Goal: Transaction & Acquisition: Purchase product/service

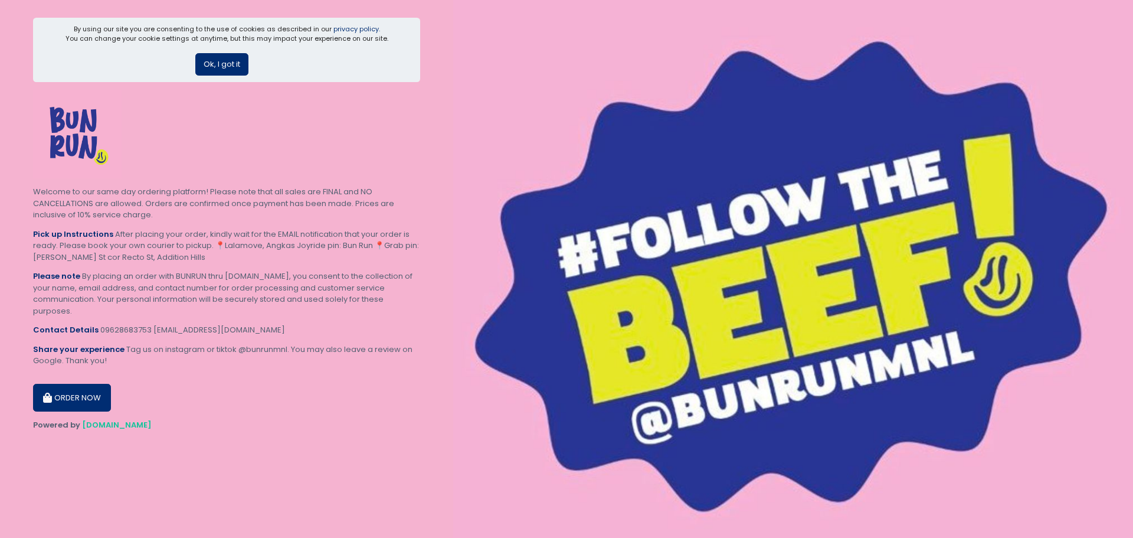
click at [215, 71] on button "Ok, I got it" at bounding box center [221, 64] width 53 height 22
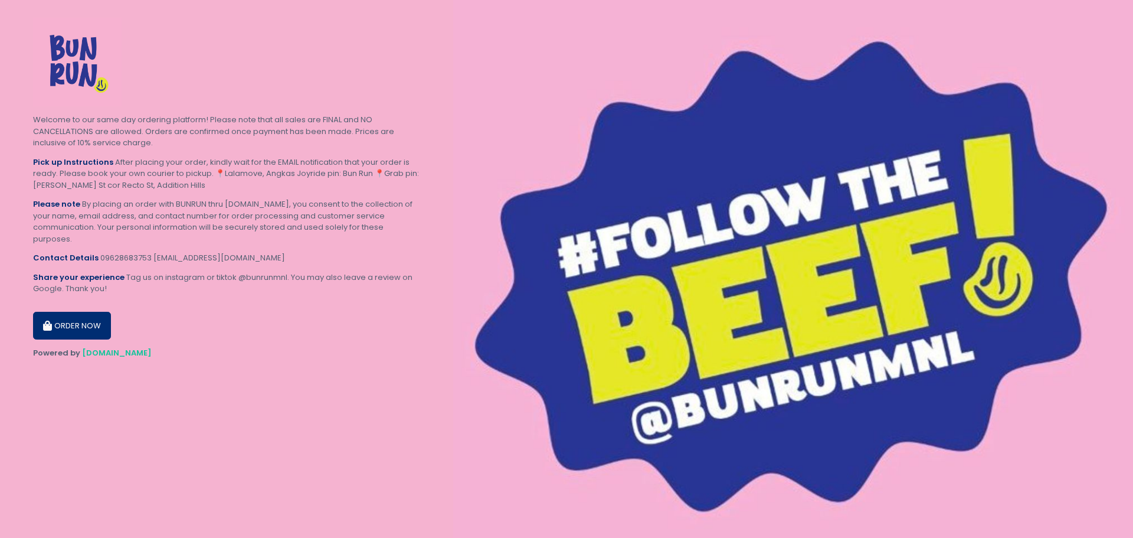
click at [73, 322] on button "ORDER NOW" at bounding box center [72, 326] width 78 height 28
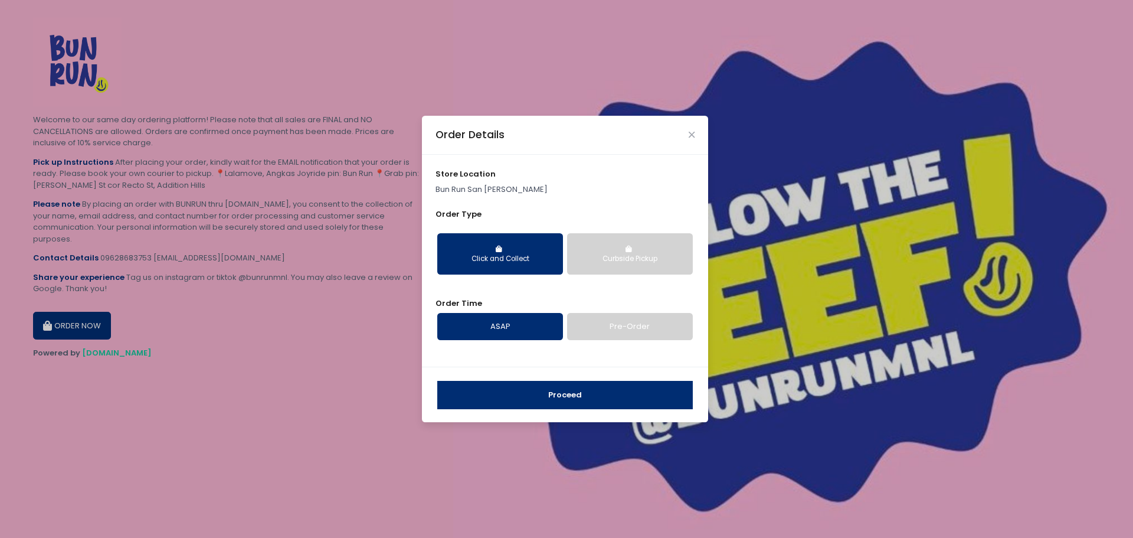
click at [653, 261] on div "Curbside Pickup" at bounding box center [629, 259] width 109 height 11
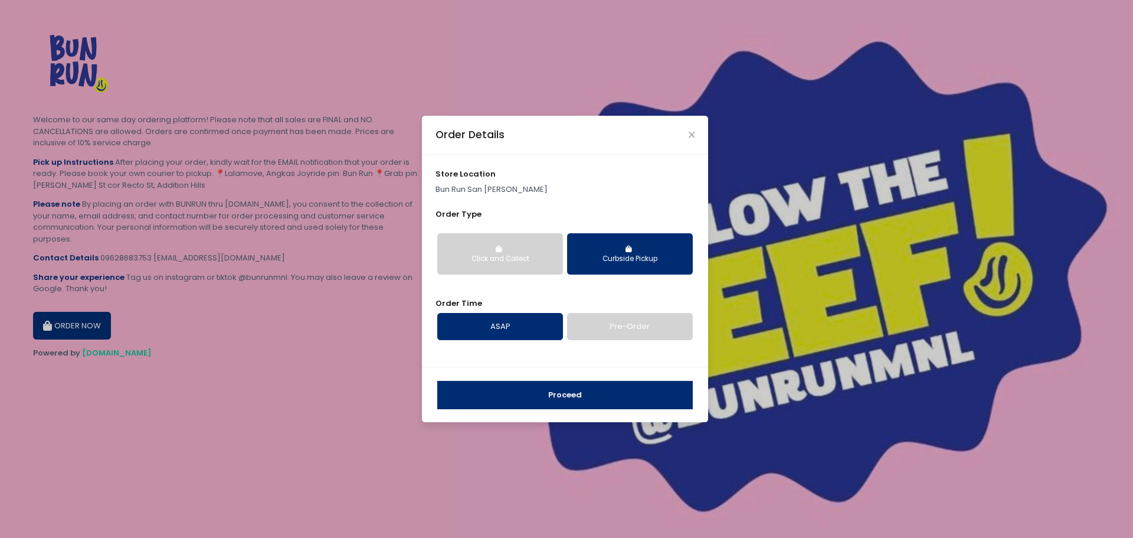
click at [612, 324] on link "Pre-Order" at bounding box center [630, 326] width 126 height 27
select select "[DATE]"
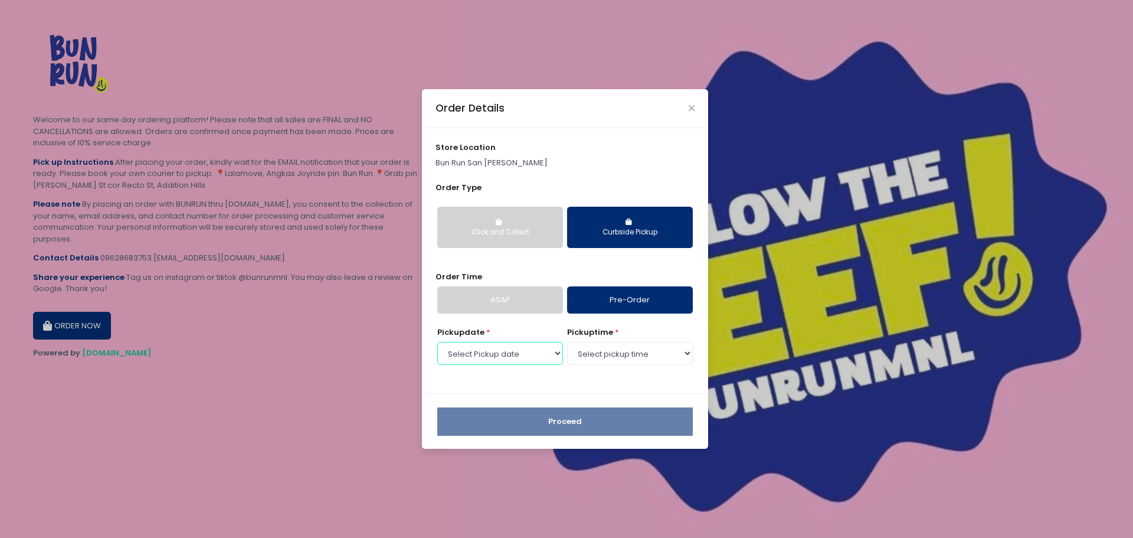
click at [490, 350] on select "Select Pickup date [DATE] [DATE] [DATE]" at bounding box center [500, 353] width 126 height 22
click at [631, 358] on select "Select pickup time 02:00 PM - 02:30 PM 02:30 PM - 03:00 PM 03:00 PM - 03:30 PM …" at bounding box center [630, 353] width 126 height 22
select select "18:30"
click at [567, 342] on select "Select pickup time 02:00 PM - 02:30 PM 02:30 PM - 03:00 PM 03:00 PM - 03:30 PM …" at bounding box center [630, 353] width 126 height 22
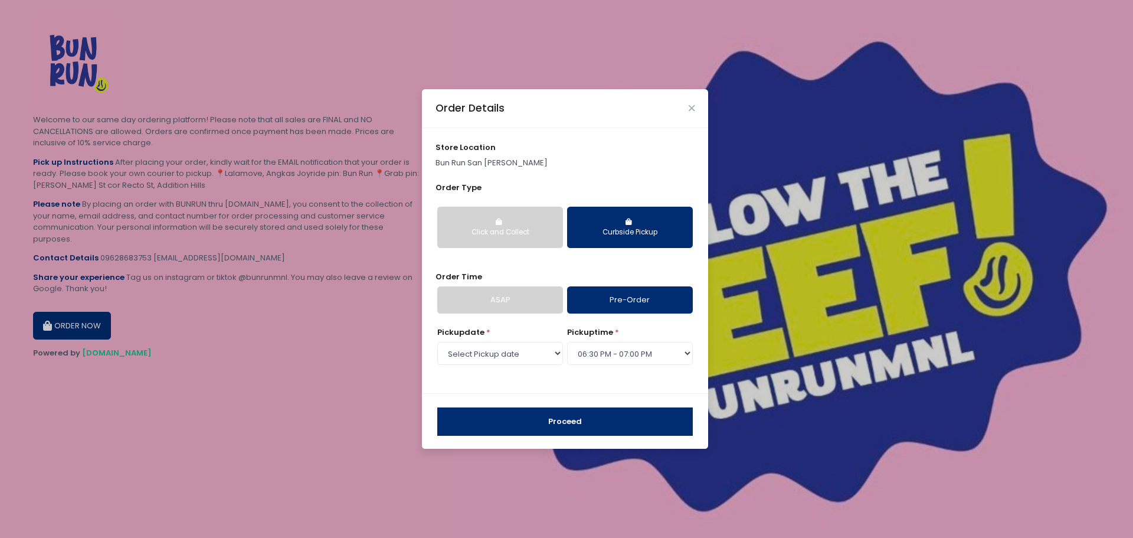
click at [596, 428] on button "Proceed" at bounding box center [565, 421] width 256 height 28
